Goal: Task Accomplishment & Management: Manage account settings

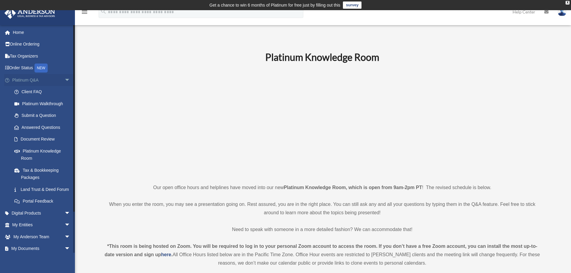
click at [64, 78] on span "arrow_drop_down" at bounding box center [70, 80] width 12 height 12
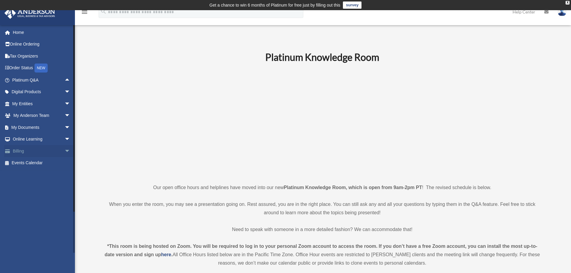
click at [38, 150] on link "Billing arrow_drop_down" at bounding box center [41, 151] width 75 height 12
click at [64, 151] on span "arrow_drop_down" at bounding box center [70, 151] width 12 height 12
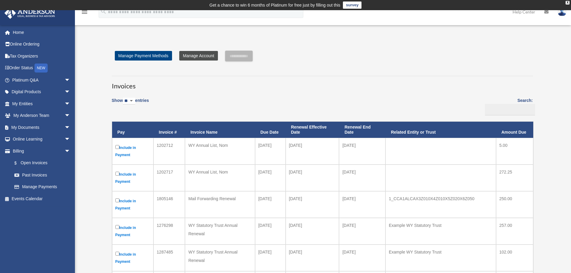
click at [187, 54] on link "Manage Account" at bounding box center [198, 56] width 38 height 10
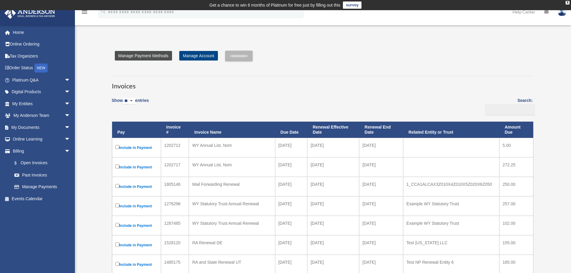
click at [133, 55] on link "Manage Payment Methods" at bounding box center [143, 56] width 57 height 10
click at [156, 57] on link "Manage Payment Methods" at bounding box center [143, 56] width 57 height 10
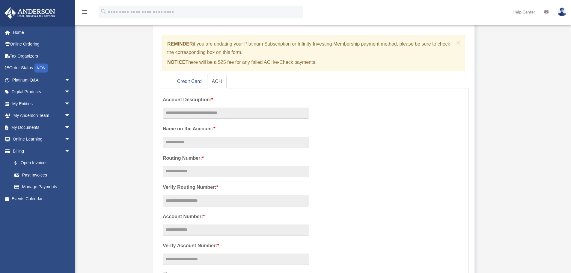
scroll to position [60, 0]
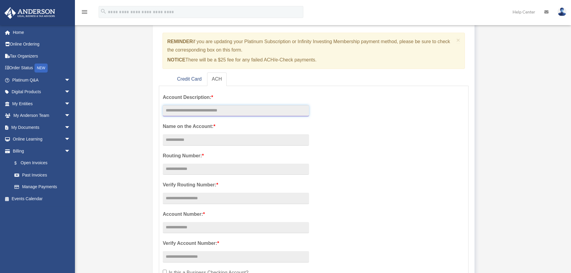
click at [219, 109] on input "text" at bounding box center [236, 110] width 146 height 11
click at [352, 121] on div "Account Description: * Name on the Account: * Routing Number: * Verify Routing …" at bounding box center [313, 200] width 311 height 220
click at [185, 79] on link "Credit Card" at bounding box center [189, 79] width 34 height 13
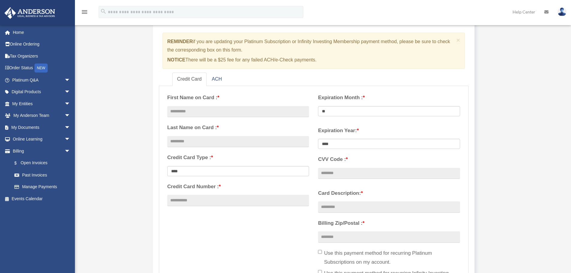
click at [225, 96] on label "First Name on Card : *" at bounding box center [238, 97] width 142 height 9
click at [0, 0] on input "Account Description: *" at bounding box center [0, 0] width 0 height 0
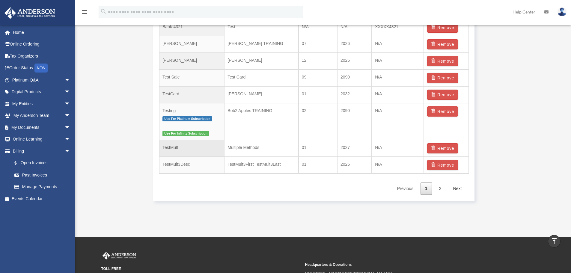
scroll to position [449, 0]
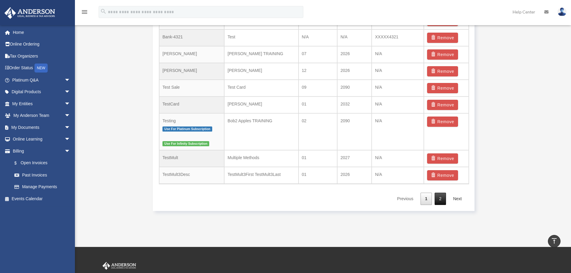
click at [443, 198] on link "2" at bounding box center [439, 199] width 11 height 12
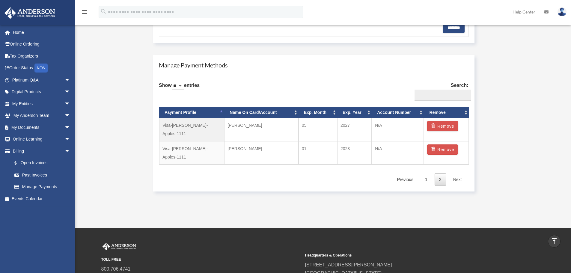
scroll to position [322, 0]
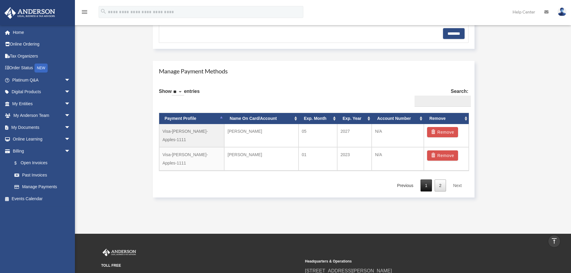
click at [426, 179] on link "1" at bounding box center [425, 185] width 11 height 12
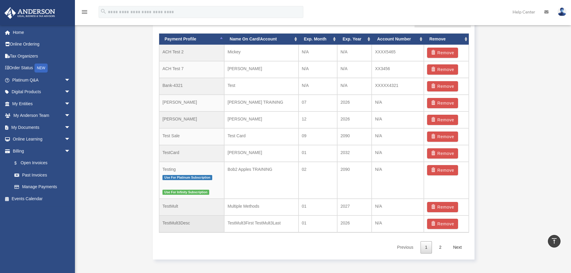
scroll to position [411, 0]
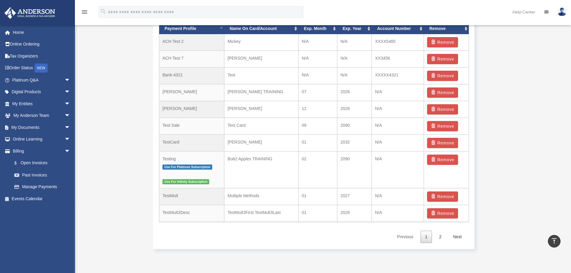
click at [439, 241] on link "2" at bounding box center [439, 237] width 11 height 12
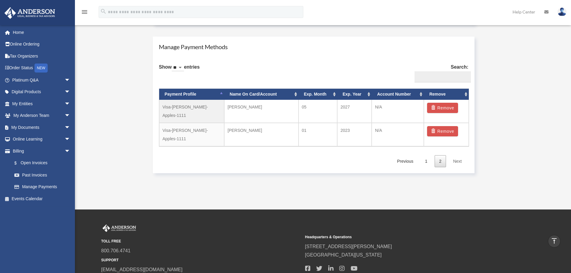
scroll to position [292, 0]
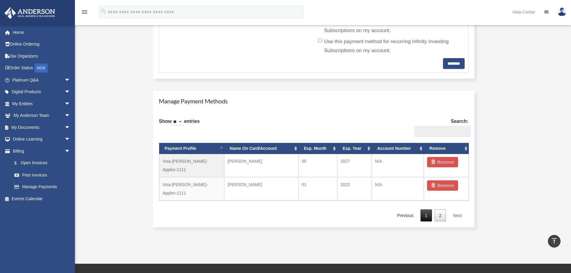
click at [430, 209] on link "1" at bounding box center [425, 215] width 11 height 12
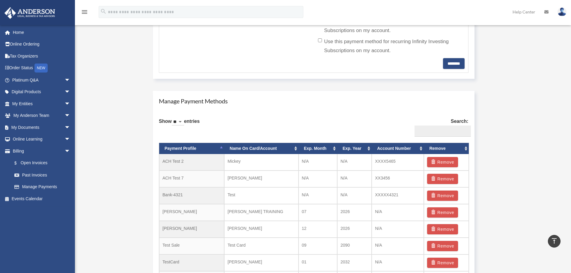
click at [142, 200] on div "Manage Account View Invoices Add A Payment Method × REMINDER if you are updatin…" at bounding box center [322, 67] width 457 height 616
click at [131, 122] on div "Manage Account View Invoices Add A Payment Method × REMINDER if you are updatin…" at bounding box center [322, 67] width 457 height 616
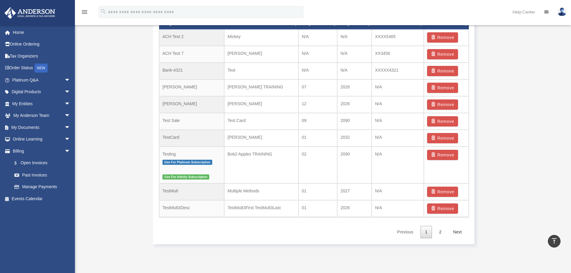
scroll to position [416, 0]
click at [168, 103] on td "Justin" at bounding box center [191, 104] width 65 height 17
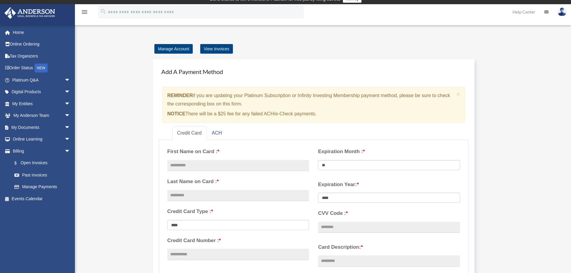
scroll to position [0, 0]
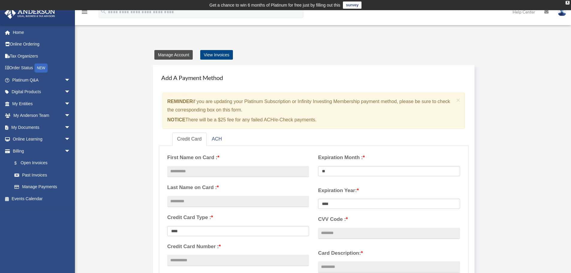
click at [181, 55] on link "Manage Account" at bounding box center [173, 55] width 38 height 10
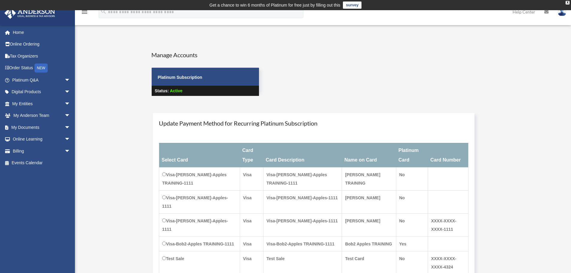
click at [206, 46] on div "User Account date_range Published on Last updated November 11, 2021 April 13, 2…" at bounding box center [322, 227] width 457 height 369
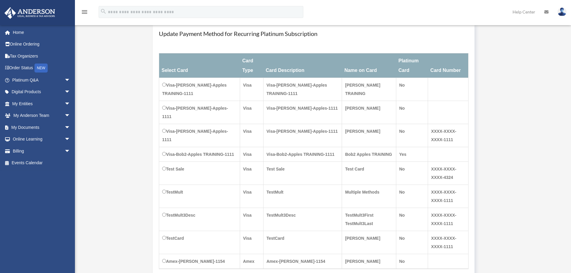
scroll to position [90, 0]
click at [171, 123] on td "Visa-[PERSON_NAME]-Apples-1111" at bounding box center [199, 134] width 81 height 23
click at [500, 235] on strong "Payment × Close Update Payment Method for Recurring Platinum Subscription Selec…" at bounding box center [322, 158] width 448 height 282
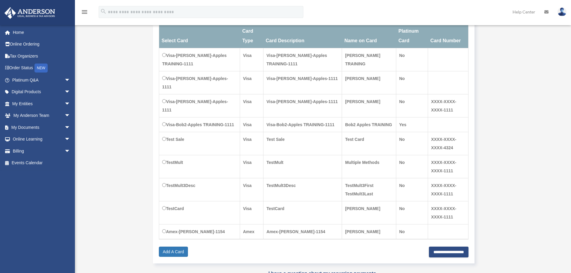
scroll to position [120, 0]
drag, startPoint x: 422, startPoint y: 218, endPoint x: 413, endPoint y: 218, distance: 8.1
click at [429, 246] on input "**********" at bounding box center [449, 251] width 40 height 11
type input "**********"
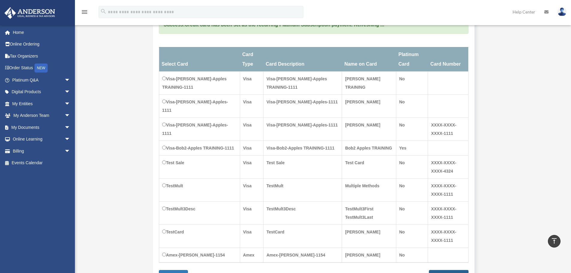
scroll to position [0, 0]
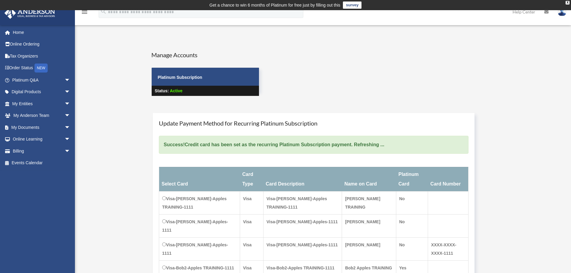
click at [363, 63] on div "Manage Accounts Platinum Subscription: $ 35.00 Platinum Subscription Status: Ac…" at bounding box center [322, 79] width 351 height 56
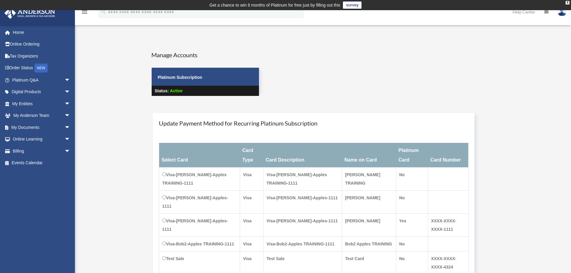
click at [106, 118] on strong "Payment × Close Update Payment Method for Recurring Platinum Subscription Selec…" at bounding box center [322, 248] width 448 height 282
click at [158, 46] on div "User Account date_range Published on Last updated [DATE] [DATE] by [PERSON_NAME…" at bounding box center [322, 227] width 457 height 369
